Goal: Task Accomplishment & Management: Manage account settings

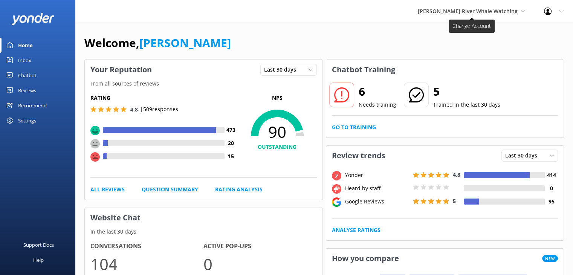
click at [467, 11] on span "[PERSON_NAME] River Whale Watching" at bounding box center [468, 11] width 100 height 7
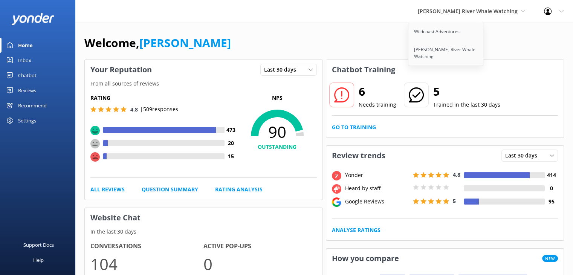
click at [21, 89] on div "Reviews" at bounding box center [27, 90] width 18 height 15
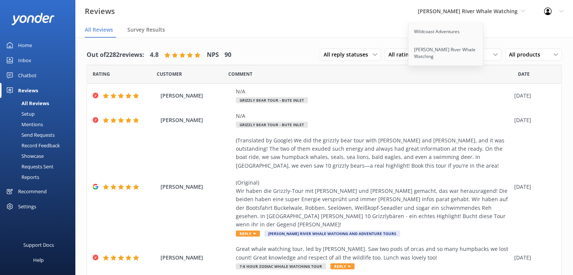
click at [38, 123] on div "Mentions" at bounding box center [24, 124] width 38 height 11
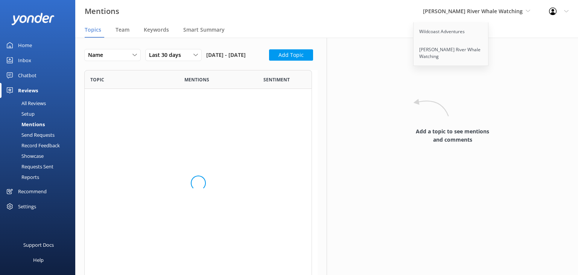
scroll to position [344, 222]
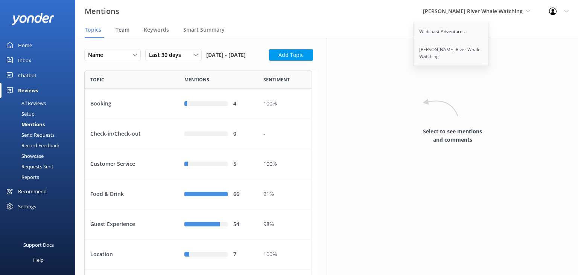
click at [123, 29] on span "Team" at bounding box center [123, 30] width 14 height 8
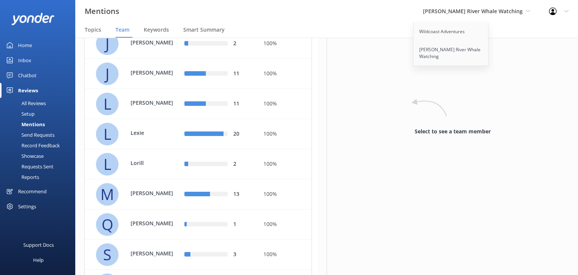
scroll to position [376, 0]
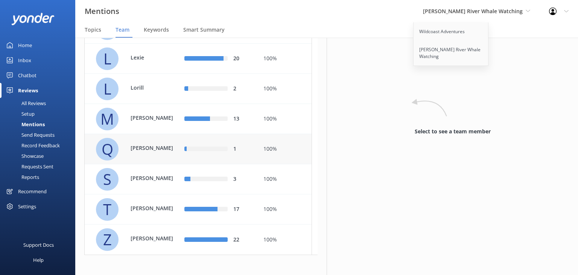
click at [153, 152] on p "Quinton" at bounding box center [155, 148] width 49 height 8
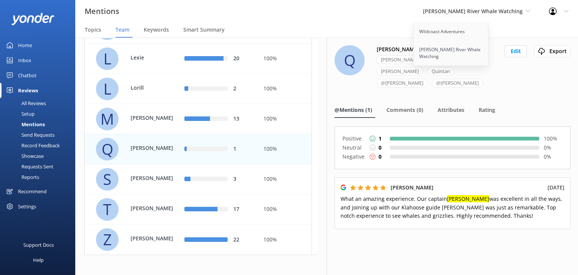
click at [505, 77] on div "Q Quinton Quinton Quinten Quintin Quintan @quiton @quentin Edit Export Export C…" at bounding box center [453, 71] width 236 height 52
click at [387, 15] on div "Mentions Campbell River Whale Watching Wildcoast Adventures Campbell River Whal…" at bounding box center [289, 11] width 578 height 23
click at [556, 90] on div "Q Quinton Quinton Quinten Quintin Quintan @quiton @quentin Edit Export Export C…" at bounding box center [453, 156] width 252 height 237
click at [514, 52] on button "Edit" at bounding box center [516, 51] width 22 height 12
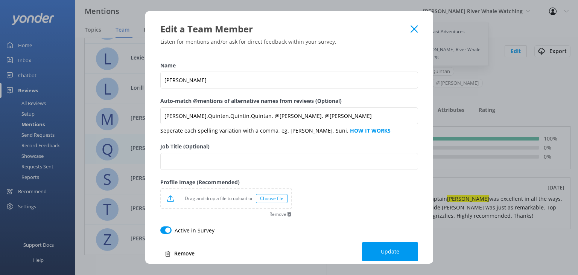
click at [416, 28] on icon at bounding box center [414, 29] width 7 height 8
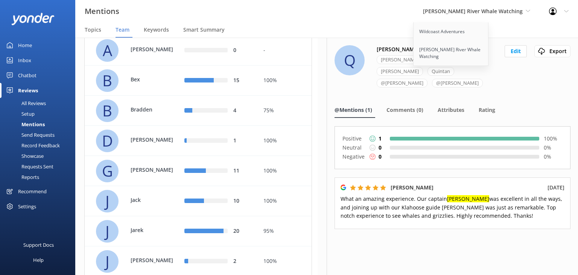
scroll to position [75, 0]
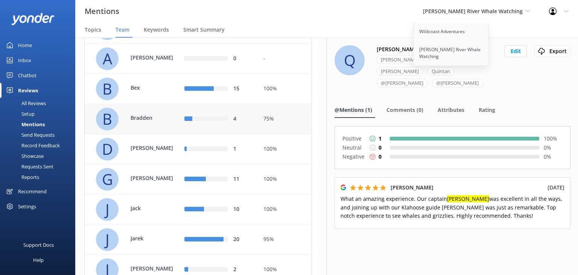
click at [168, 124] on div "Bradden" at bounding box center [151, 119] width 56 height 10
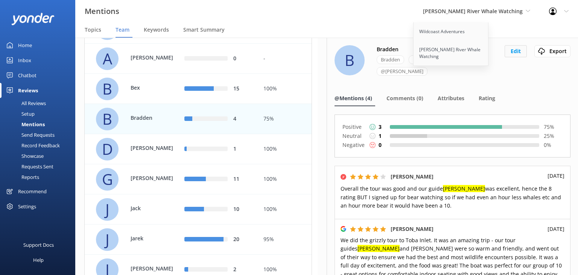
click at [512, 50] on button "Edit" at bounding box center [516, 51] width 22 height 12
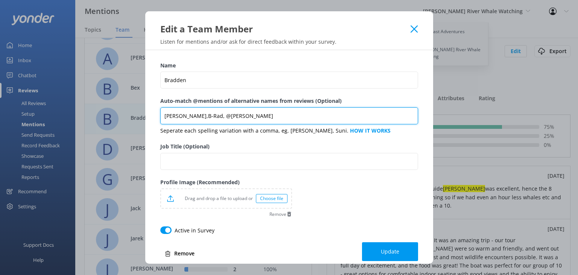
click at [247, 118] on input "Bradden,Brad,B-Rad, @Braden" at bounding box center [289, 115] width 258 height 17
type input "Bradden,Brad,B-Rad, @Braden, Brendan, Brenden"
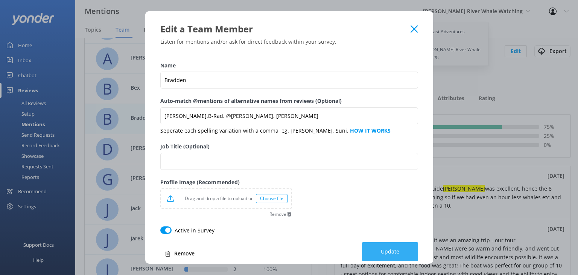
click at [390, 247] on button "Update" at bounding box center [390, 251] width 56 height 19
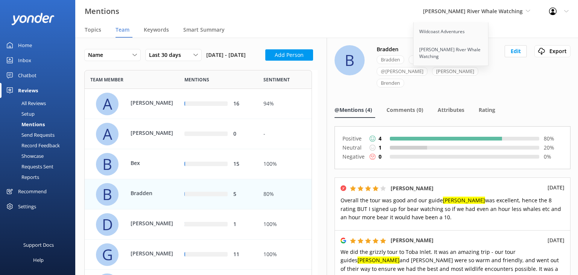
scroll to position [555, 222]
